Goal: Information Seeking & Learning: Learn about a topic

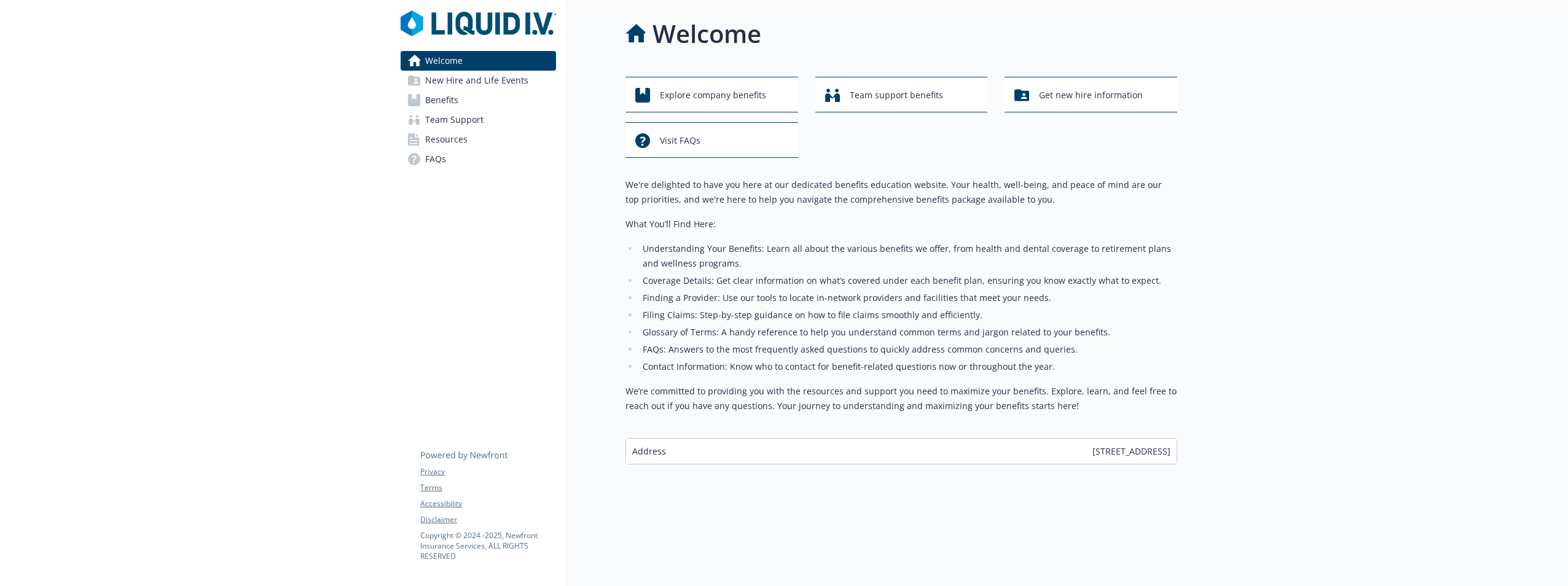
click at [454, 101] on span "Benefits" at bounding box center [441, 100] width 33 height 20
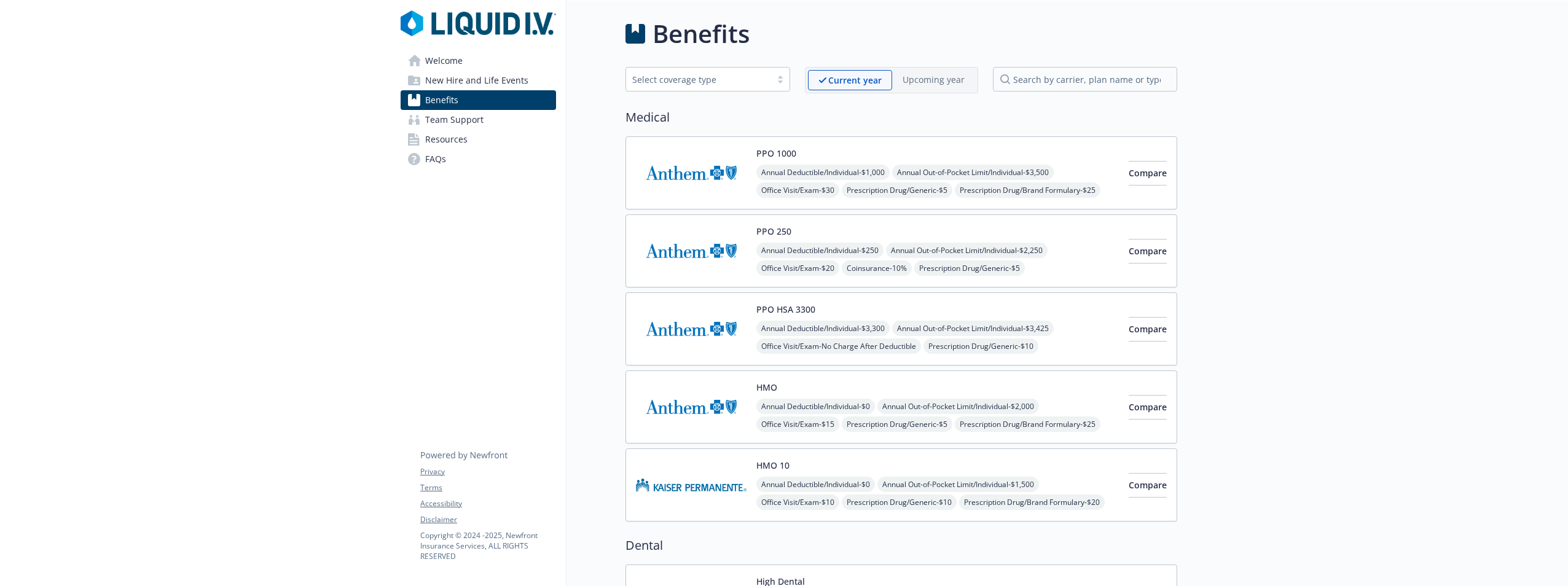
click at [761, 385] on button "HMO" at bounding box center [767, 387] width 21 height 13
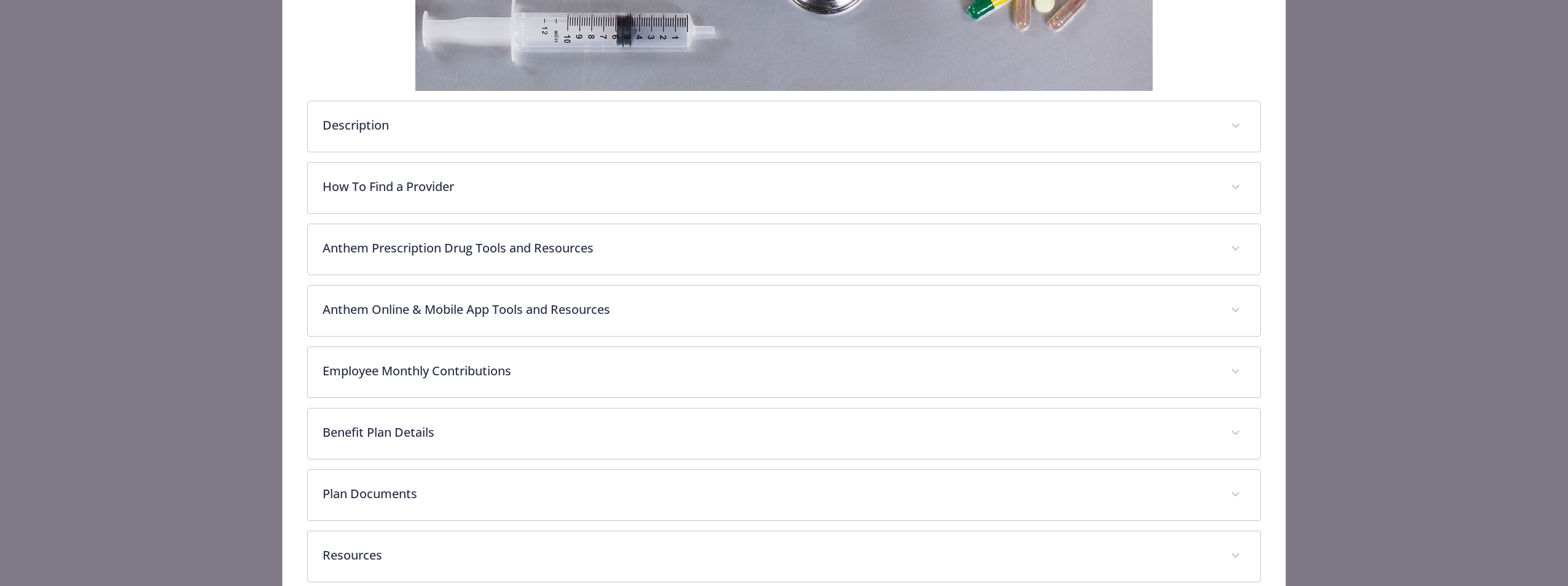
scroll to position [412, 0]
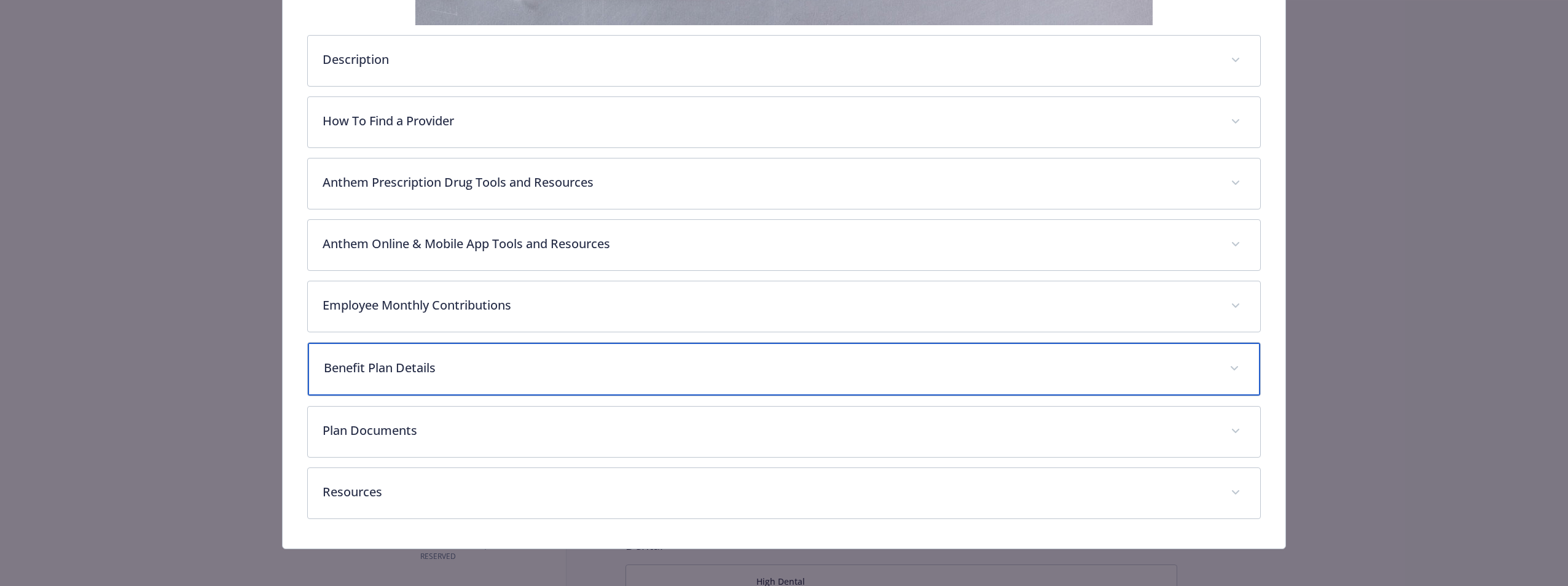
click at [494, 373] on p "Benefit Plan Details" at bounding box center [769, 367] width 890 height 18
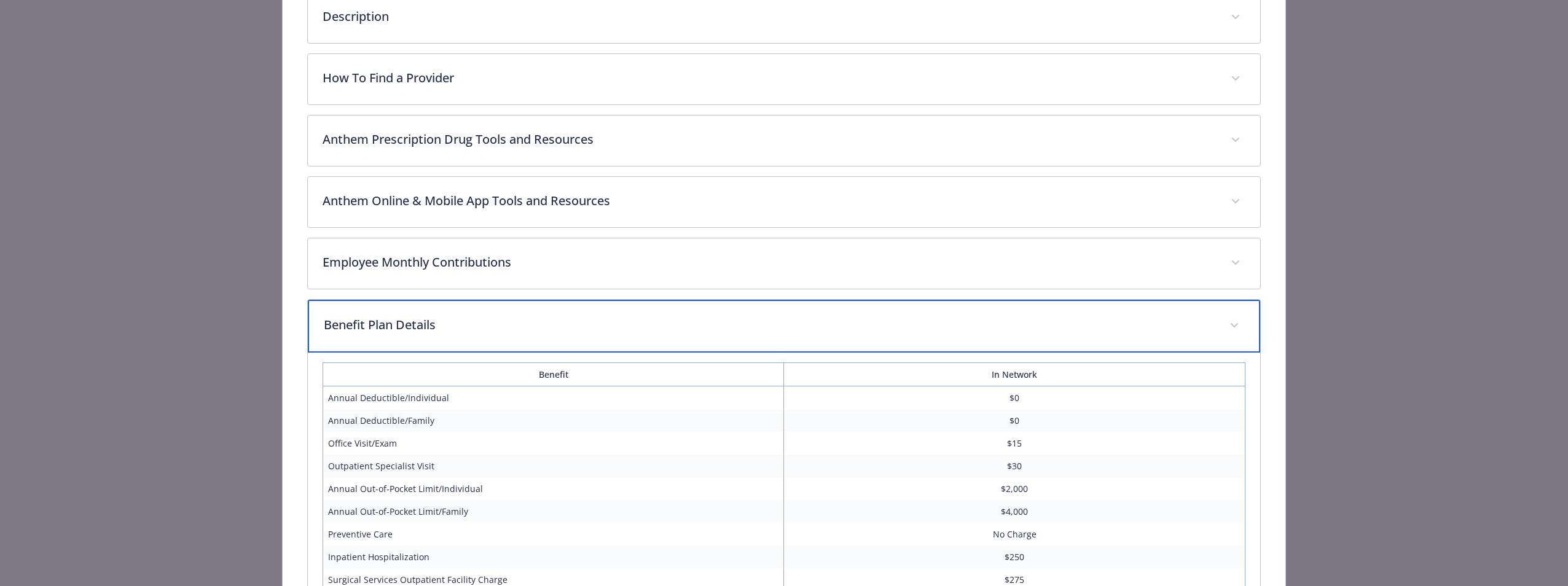
scroll to position [455, 0]
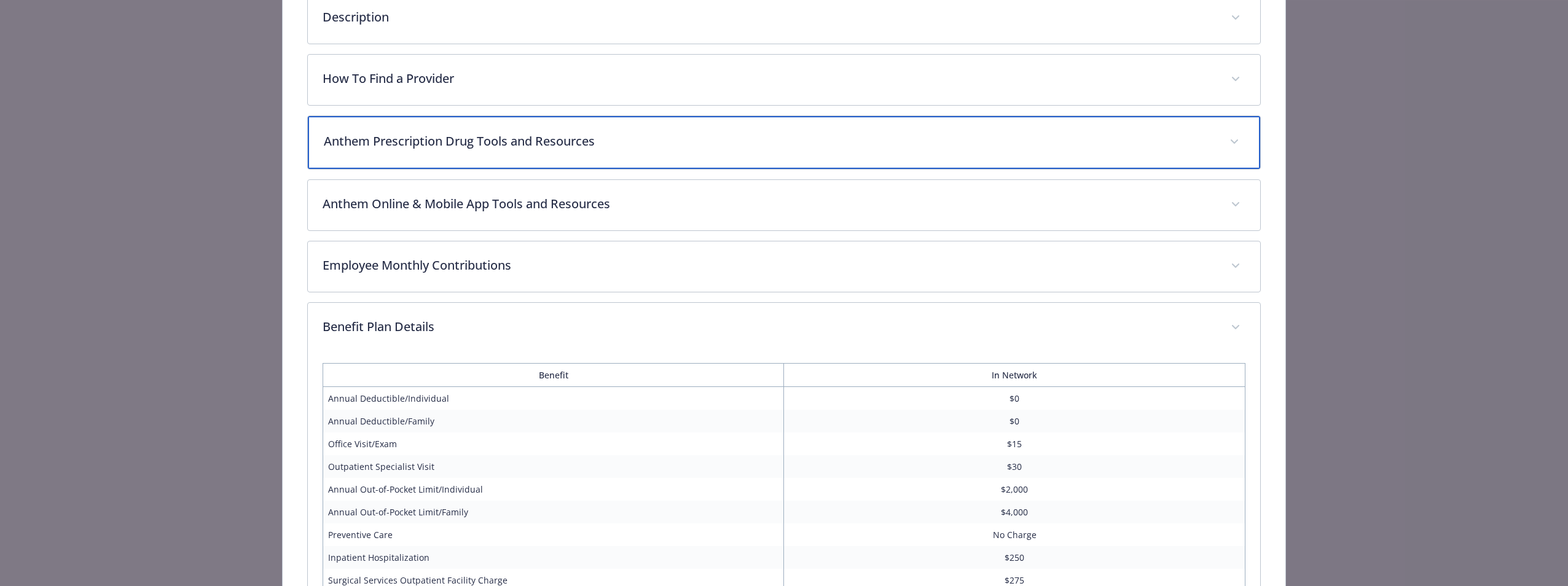
click at [532, 138] on p "Anthem Prescription Drug Tools and Resources" at bounding box center [769, 141] width 890 height 18
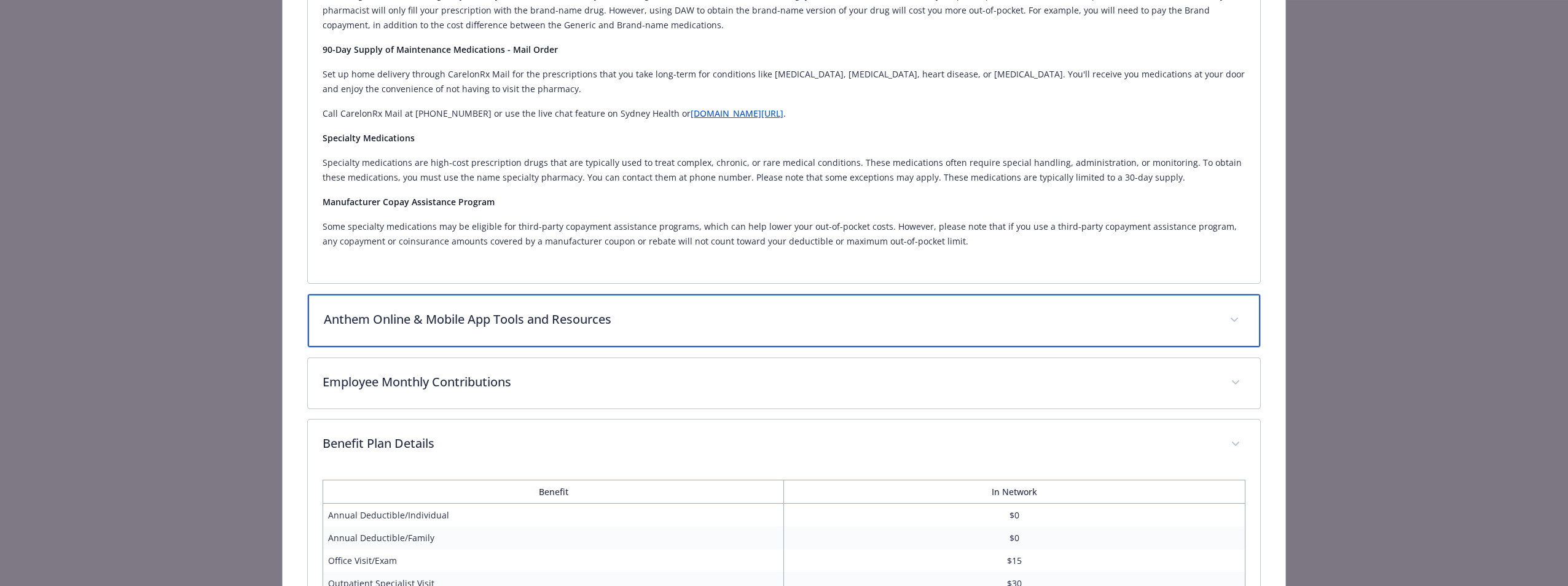
click at [481, 321] on p "Anthem Online & Mobile App Tools and Resources" at bounding box center [769, 319] width 890 height 18
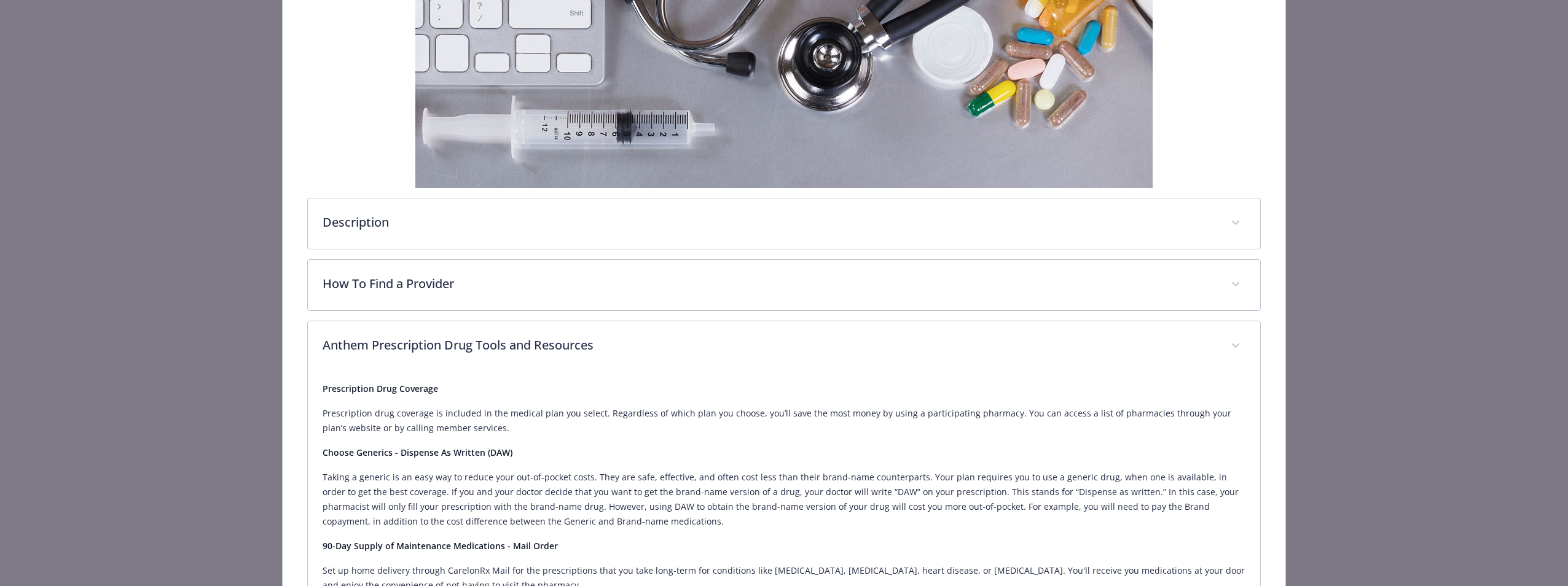
scroll to position [249, 0]
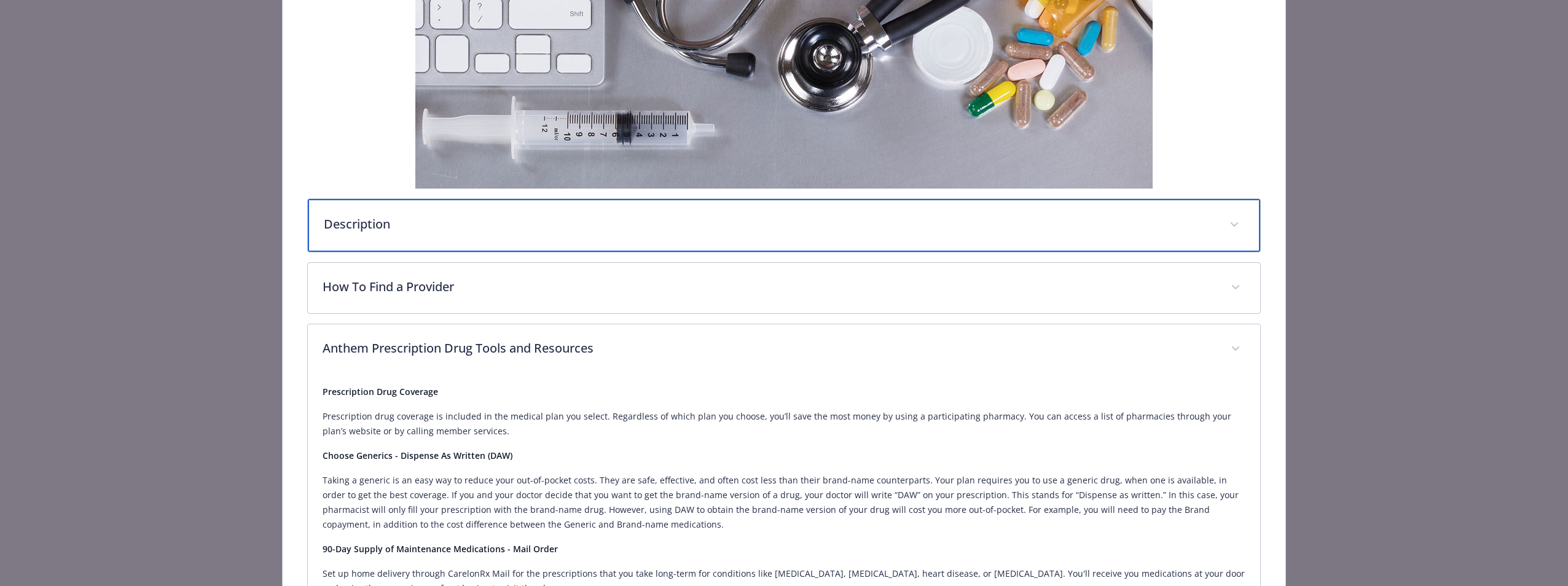
click at [570, 234] on div "Description" at bounding box center [784, 226] width 952 height 53
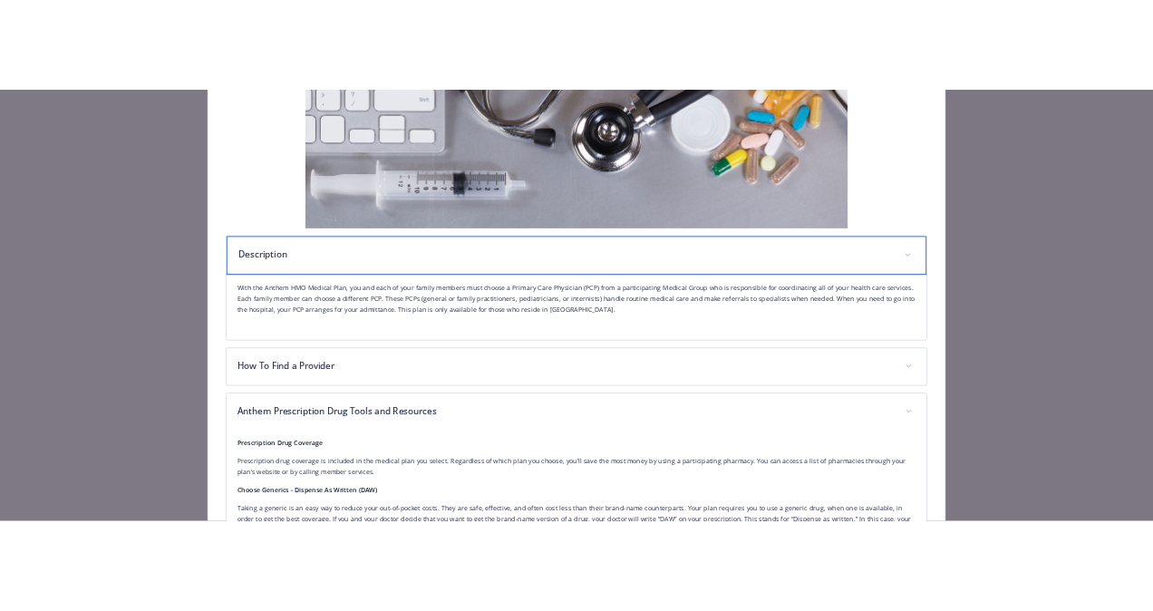
scroll to position [0, 0]
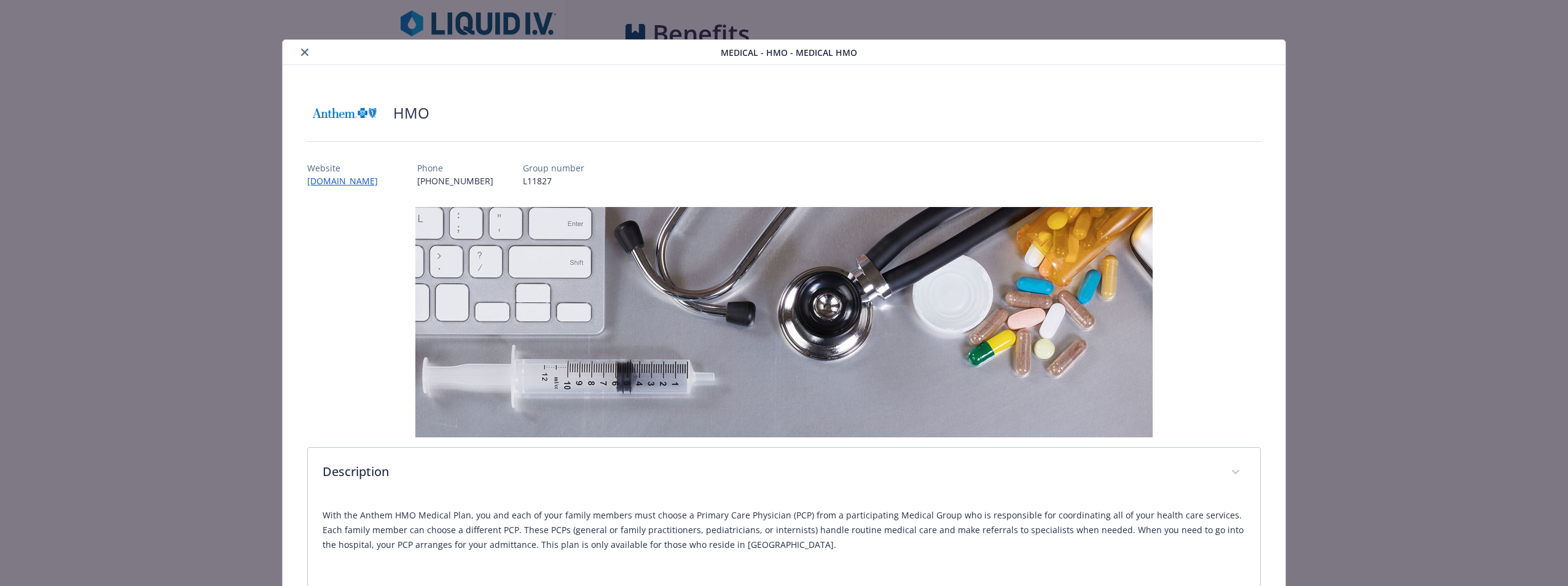
click at [305, 51] on icon "close" at bounding box center [304, 52] width 7 height 7
